Goal: Check status: Check status

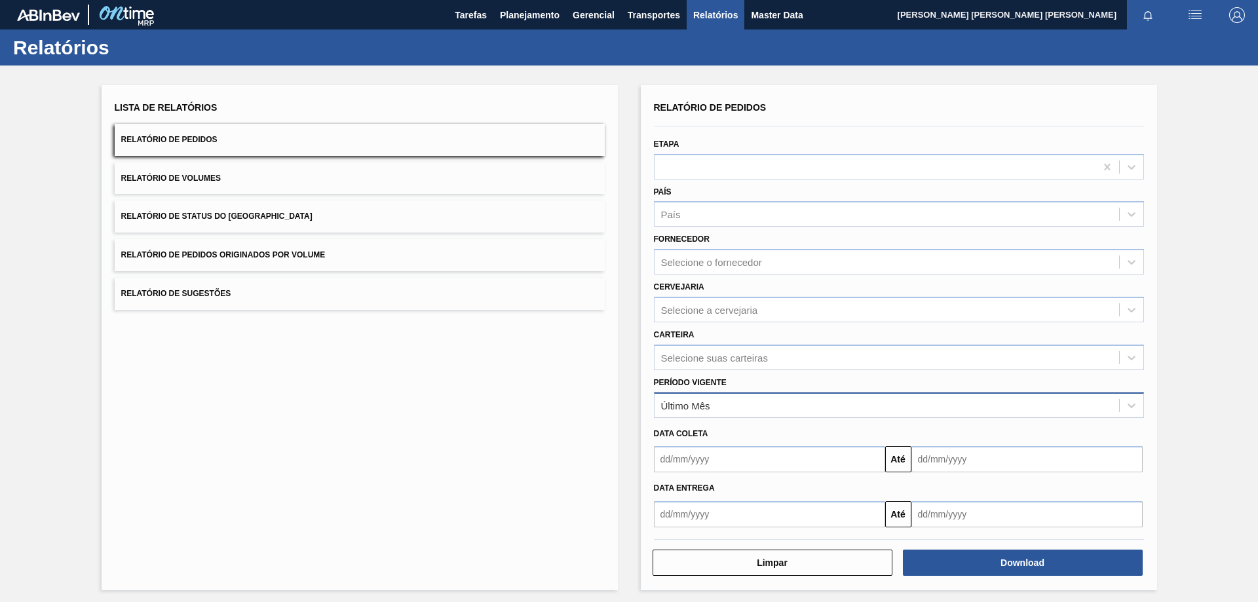
click at [709, 403] on div "Último Mês" at bounding box center [886, 405] width 464 height 19
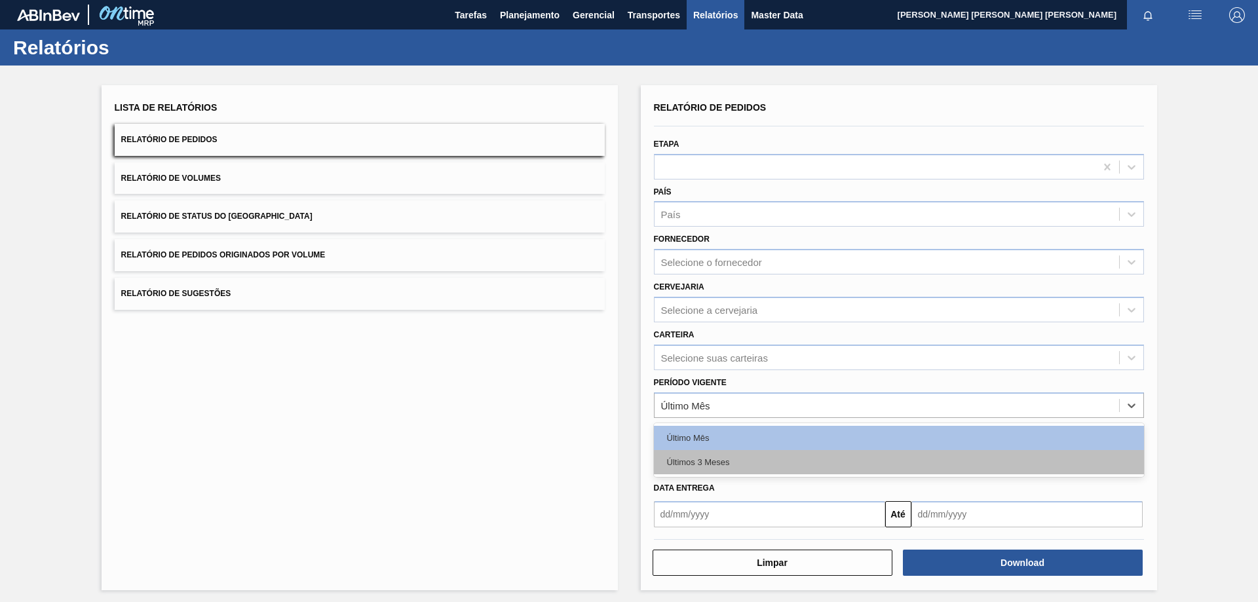
click at [715, 457] on div "Últimos 3 Meses" at bounding box center [899, 462] width 490 height 24
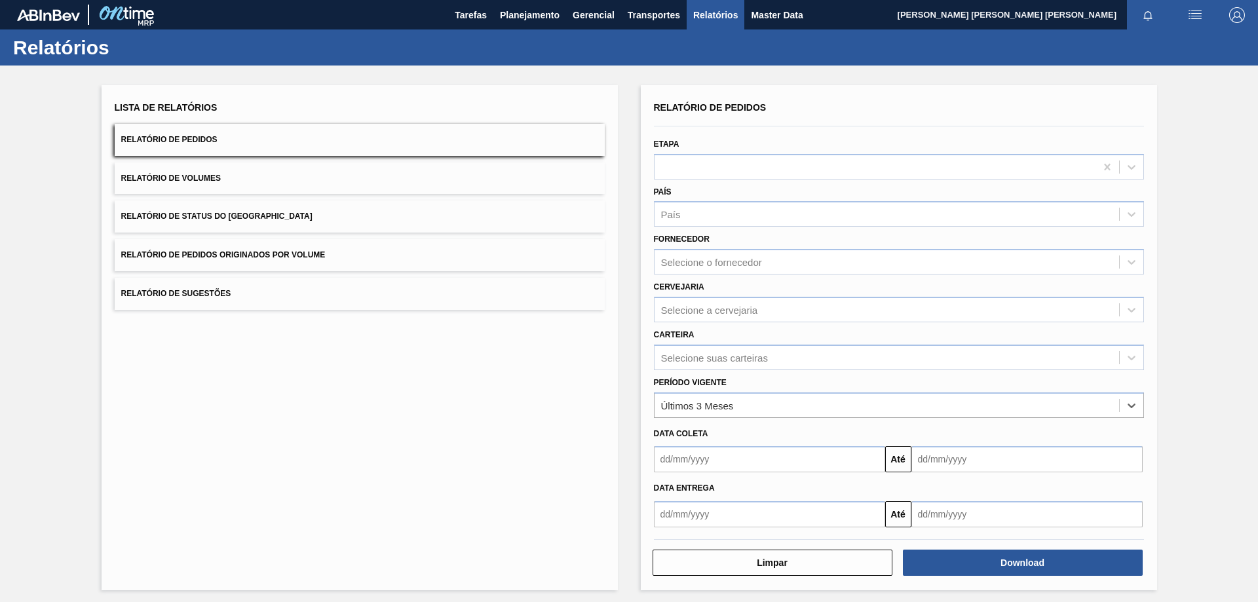
click at [728, 514] on input "text" at bounding box center [769, 514] width 231 height 26
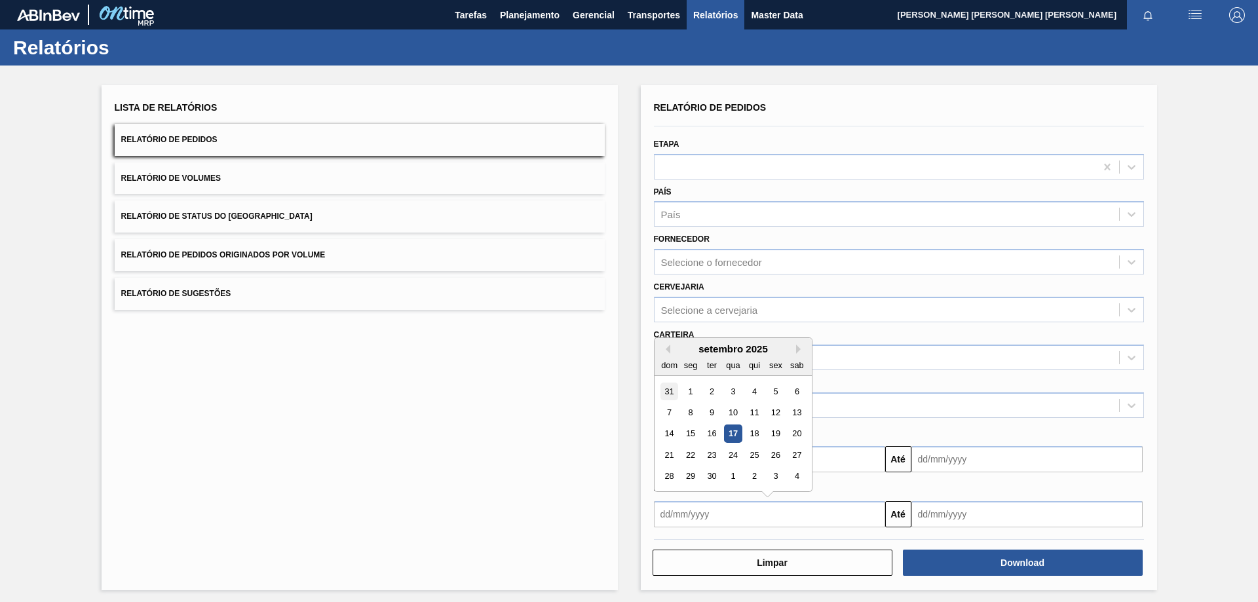
click at [663, 391] on div "31" at bounding box center [669, 392] width 18 height 18
type input "[DATE]"
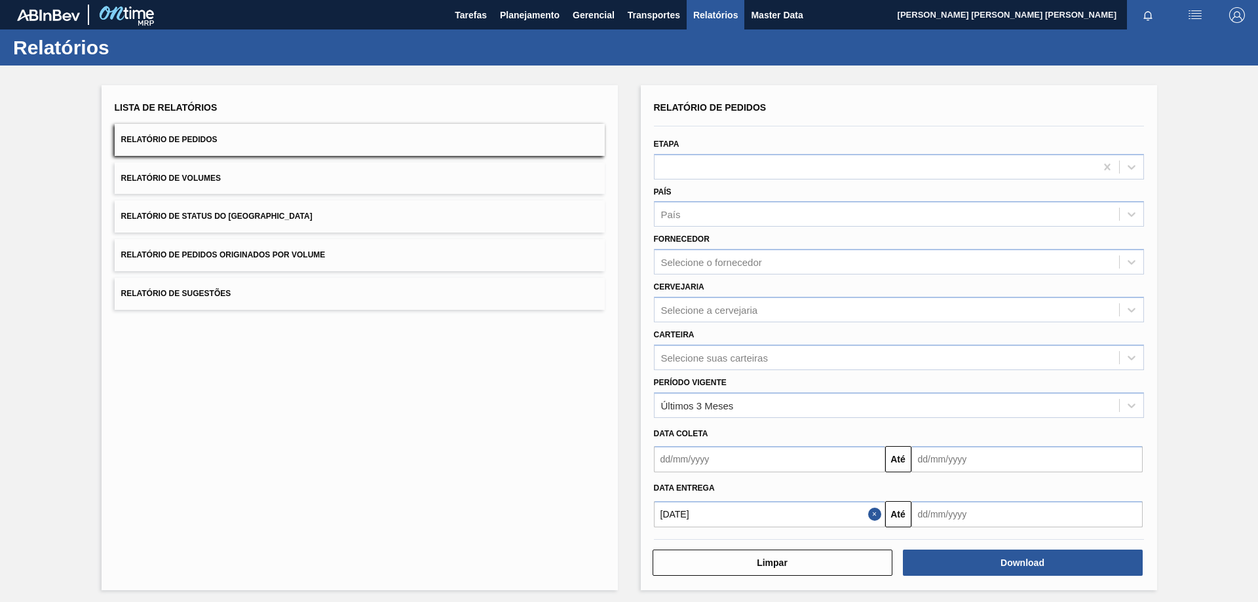
click at [968, 506] on input "text" at bounding box center [1026, 514] width 231 height 26
click at [1051, 350] on div "setembro 2025" at bounding box center [990, 348] width 157 height 11
click at [1053, 350] on button "Next Month" at bounding box center [1057, 349] width 9 height 9
click at [1011, 474] on div "30" at bounding box center [1011, 477] width 18 height 18
type input "[DATE]"
